Goal: Information Seeking & Learning: Learn about a topic

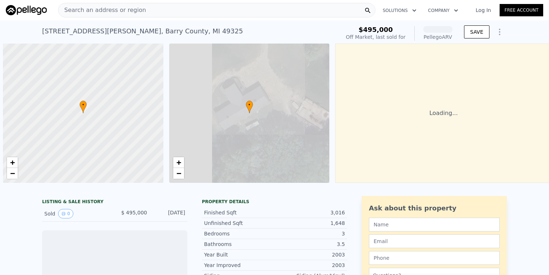
scroll to position [0, 3]
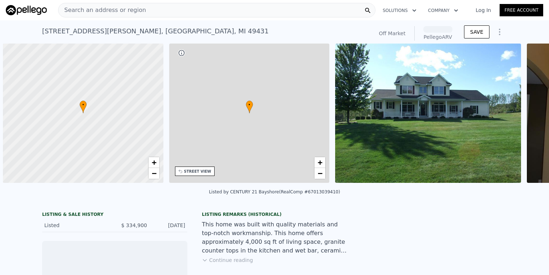
scroll to position [0, 3]
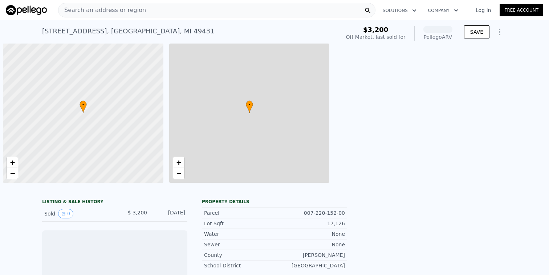
scroll to position [0, 3]
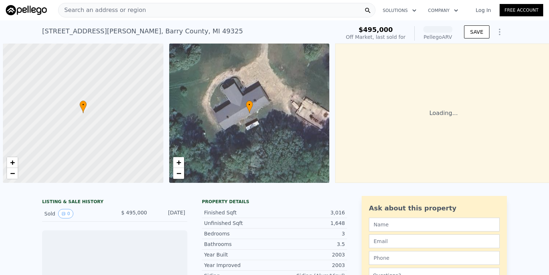
scroll to position [0, 3]
